Goal: Find contact information: Find contact information

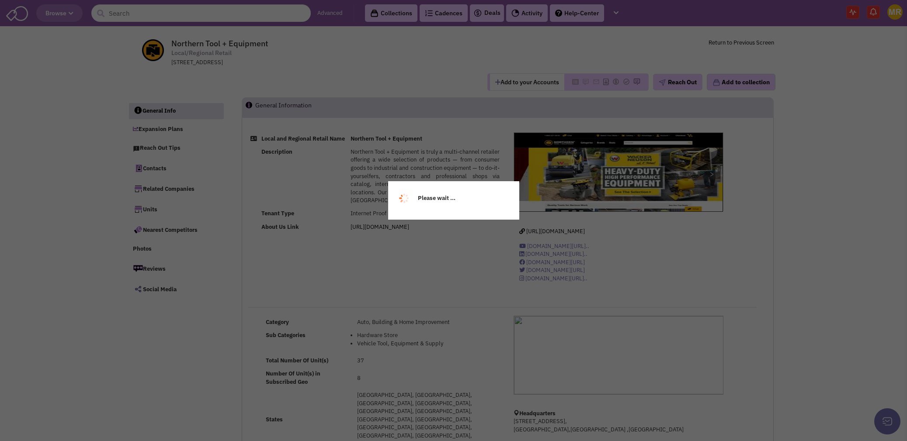
select select
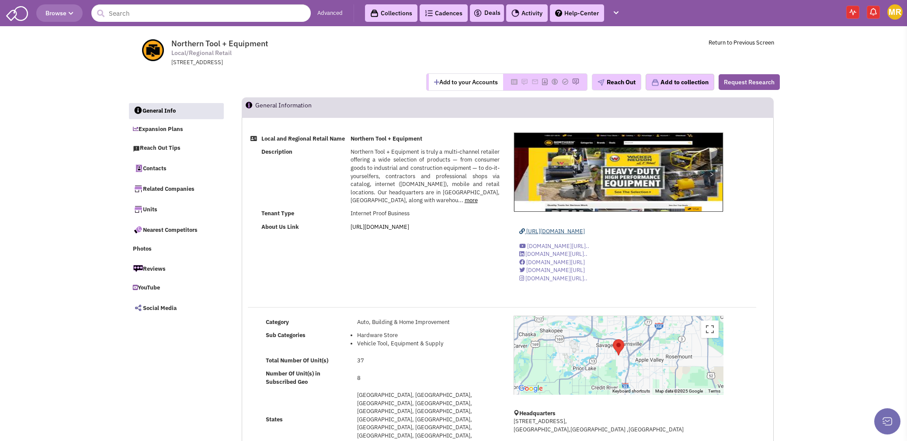
click at [563, 228] on span "https://www.northerntool.com/" at bounding box center [555, 231] width 59 height 7
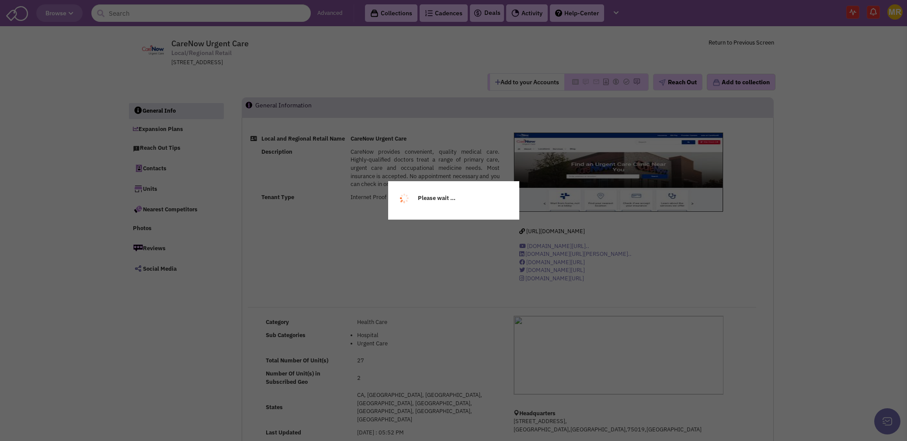
select select
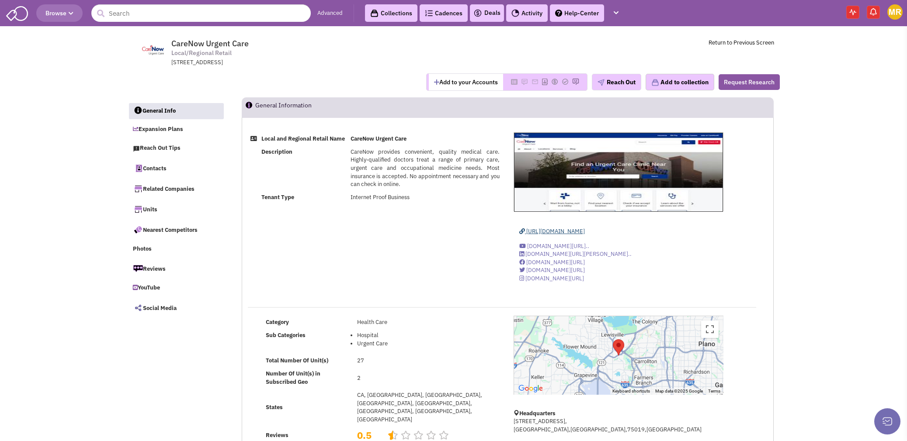
click at [552, 233] on span "https://www.carenow.com/" at bounding box center [555, 231] width 59 height 7
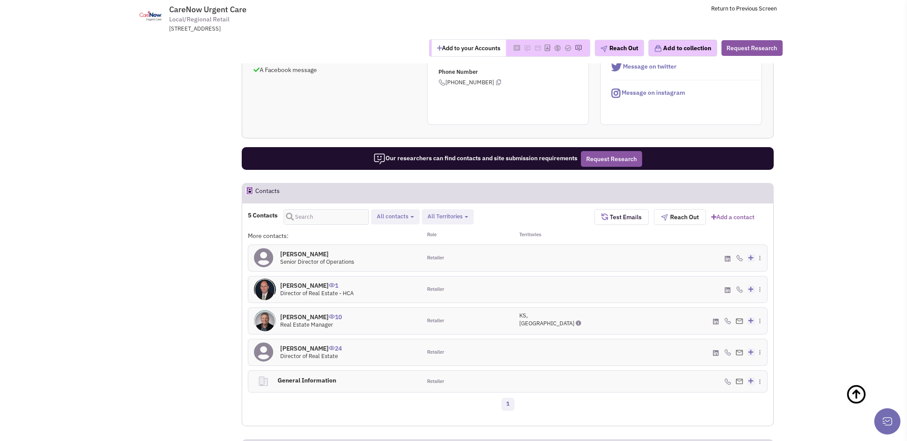
scroll to position [568, 0]
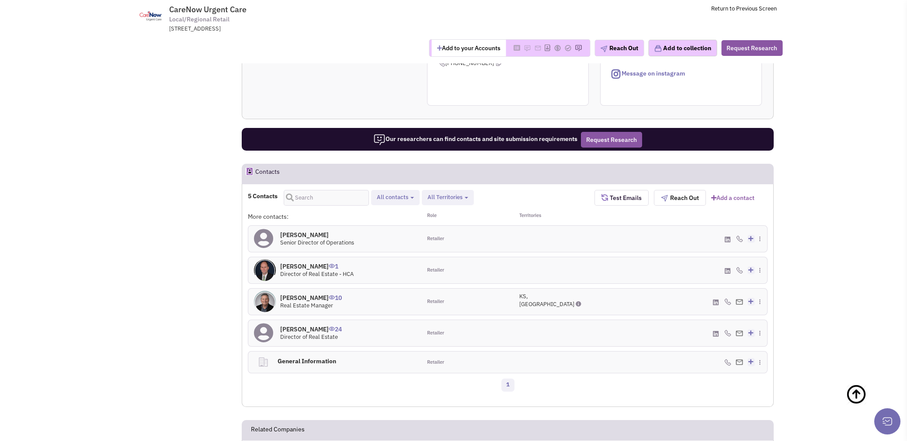
click at [293, 326] on h4 "Kevin Kucera 24" at bounding box center [311, 330] width 62 height 8
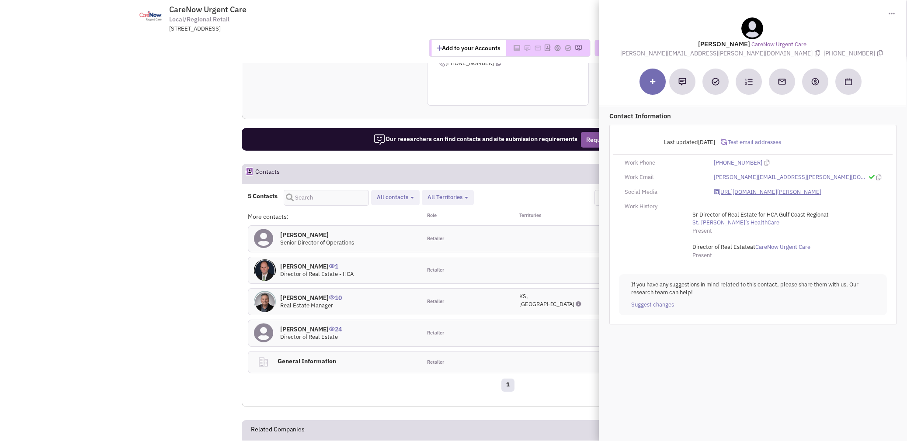
click at [761, 190] on link "https://www.linkedin.com/in/kevin-kucera-b8645538/" at bounding box center [768, 192] width 108 height 8
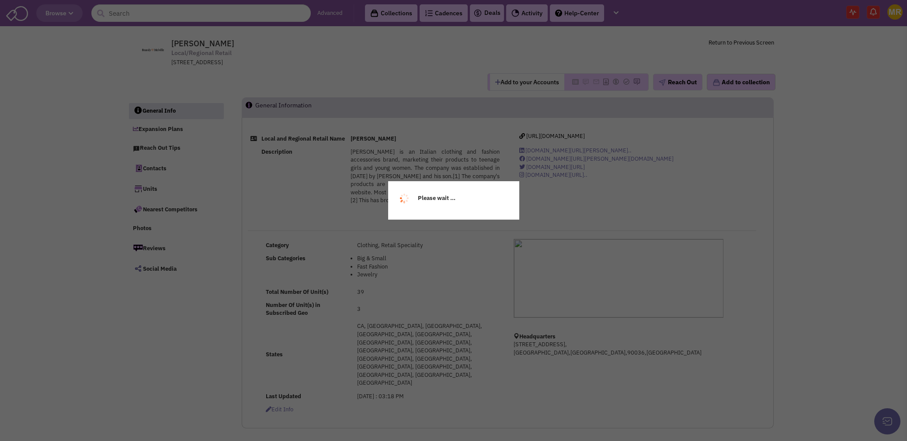
select select
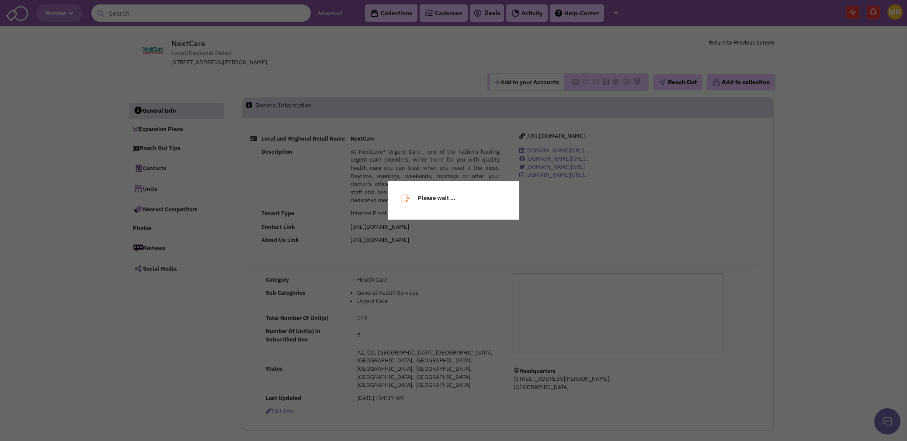
select select
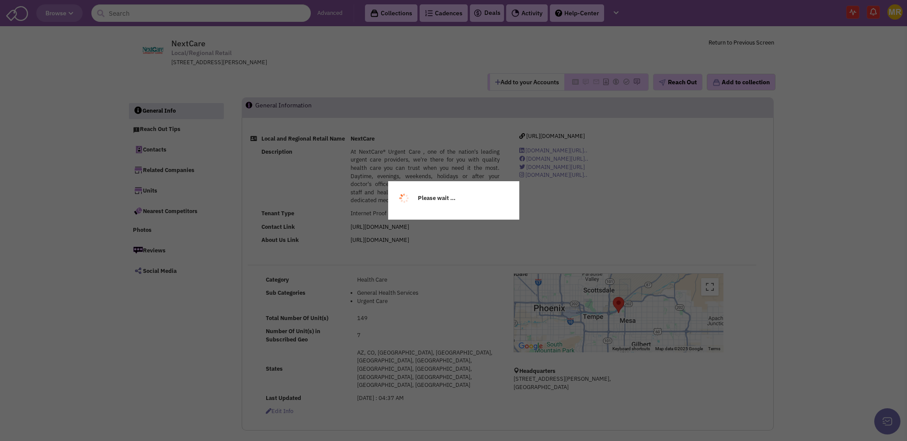
select select
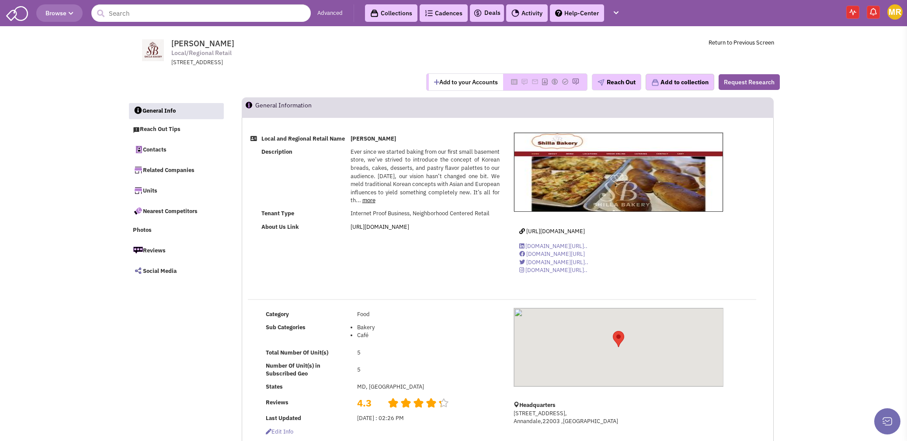
select select
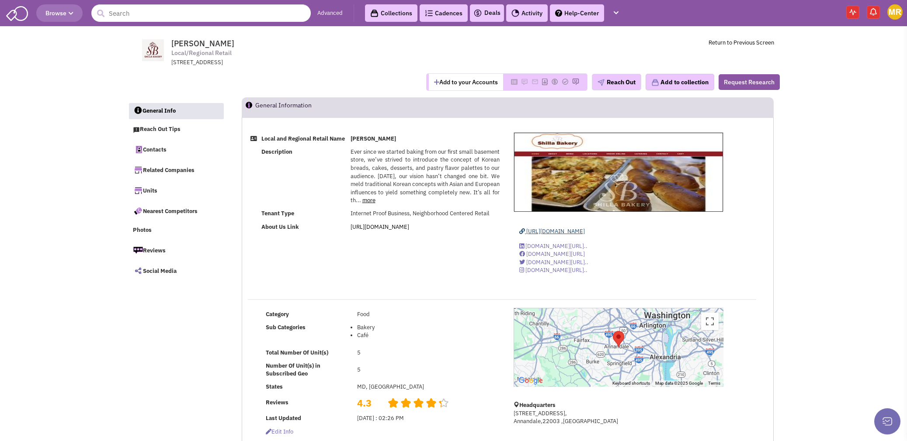
click at [576, 231] on span "[URL][DOMAIN_NAME]" at bounding box center [555, 231] width 59 height 7
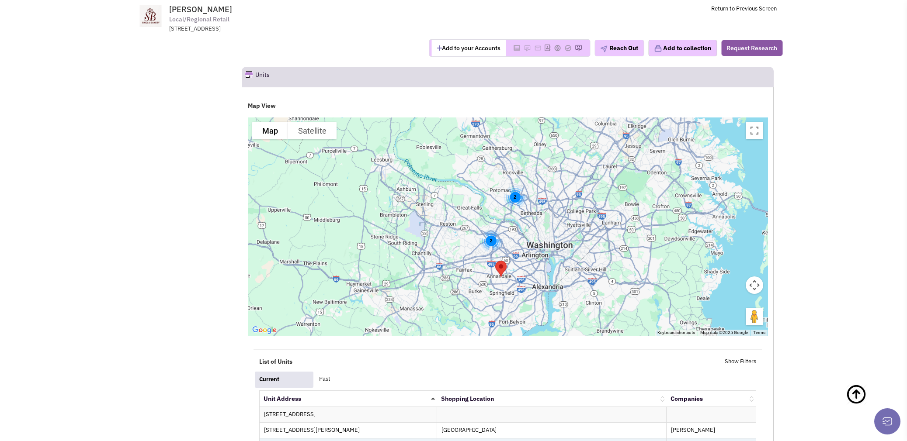
scroll to position [918, 0]
